Goal: Find specific page/section: Find specific page/section

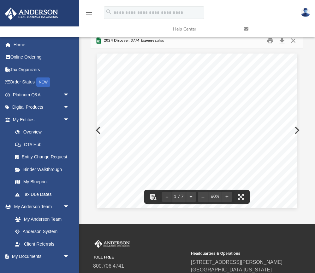
scroll to position [124, 212]
click at [293, 40] on link at bounding box center [274, 29] width 71 height 25
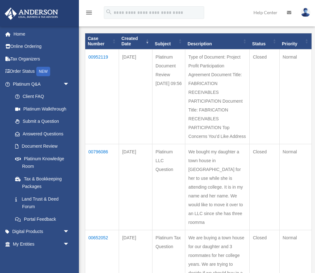
scroll to position [67, 0]
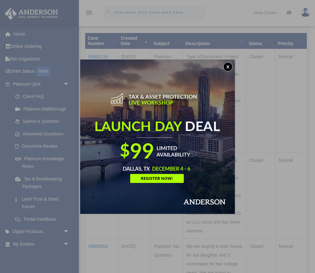
click at [226, 66] on button "x" at bounding box center [227, 66] width 9 height 9
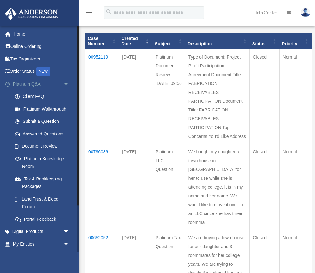
click at [69, 81] on span "arrow_drop_down" at bounding box center [69, 84] width 13 height 13
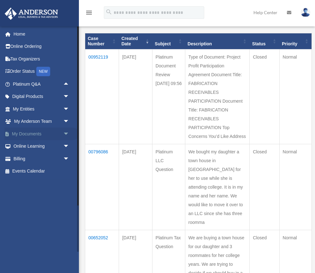
click at [65, 129] on span "arrow_drop_down" at bounding box center [69, 134] width 13 height 13
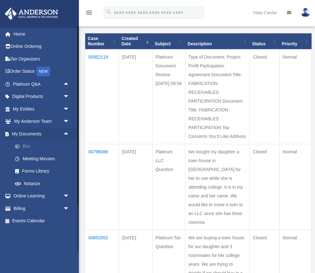
click at [26, 142] on link "Box" at bounding box center [44, 146] width 70 height 13
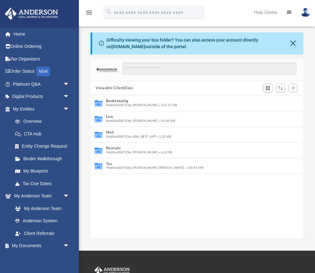
scroll to position [143, 212]
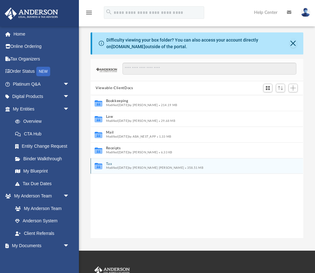
click at [110, 163] on button "Tax" at bounding box center [192, 164] width 173 height 4
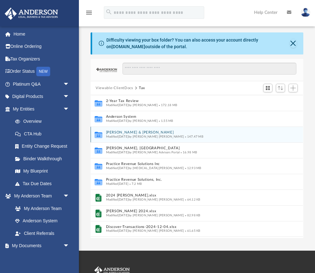
click at [126, 134] on button "[PERSON_NAME] & [PERSON_NAME]" at bounding box center [192, 133] width 173 height 4
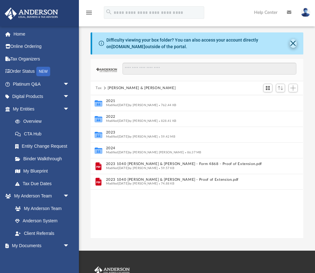
click at [292, 42] on button "Close" at bounding box center [292, 43] width 7 height 9
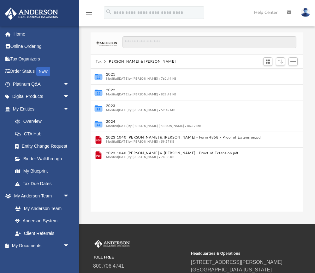
click at [99, 61] on button "Tax" at bounding box center [99, 62] width 6 height 6
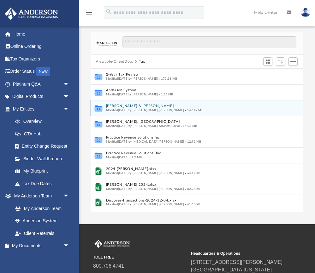
click at [136, 105] on button "[PERSON_NAME] & [PERSON_NAME]" at bounding box center [192, 106] width 173 height 4
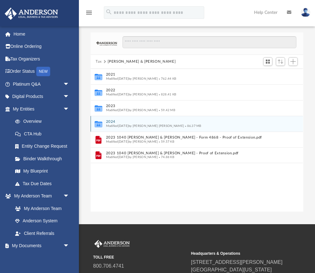
click at [134, 125] on span "Modified [DATE] by [PERSON_NAME] [PERSON_NAME]" at bounding box center [145, 126] width 78 height 3
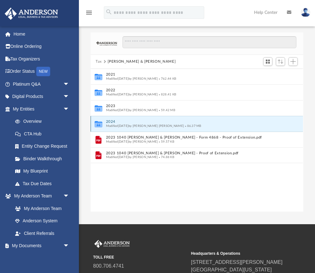
click at [110, 123] on button "2024" at bounding box center [192, 122] width 173 height 4
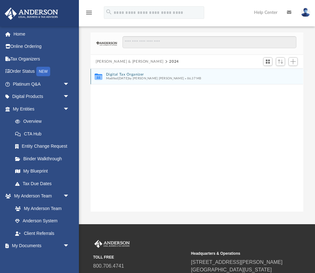
click at [122, 73] on button "Digital Tax Organizer" at bounding box center [192, 75] width 173 height 4
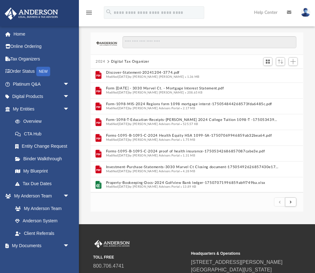
scroll to position [664, 0]
